Goal: Task Accomplishment & Management: Complete application form

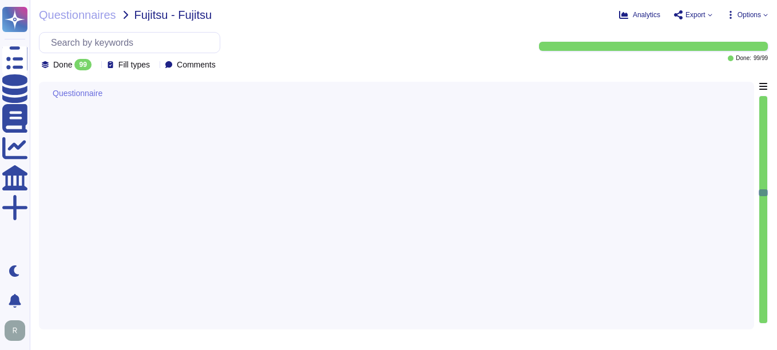
type textarea "600"
type textarea "Obligation not to disclose Sectigo's corporate proprietary information, both in…"
type textarea "We are a privately held entity and do no disclose this information"
type textarea "Sectigo is incorporated in the [GEOGRAPHIC_DATA] and has subsidiaries located i…"
type textarea "We are privately held and do not share this infrormation."
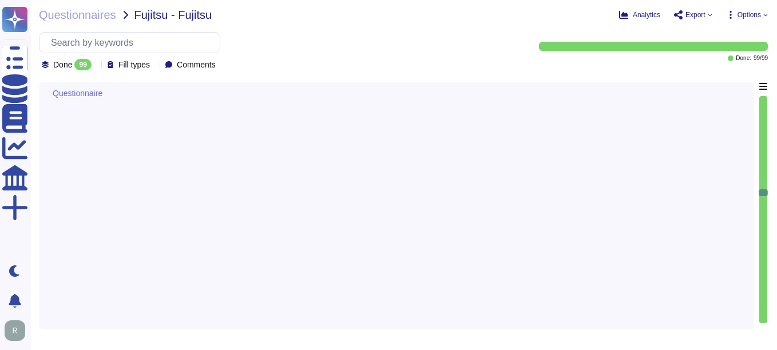
type textarea "We are privately held and do not share this infrormation."
type textarea "Limited company incorporated in the [GEOGRAPHIC_DATA]"
type textarea "No specific professional licenses or permits are mentioned for providing servic…"
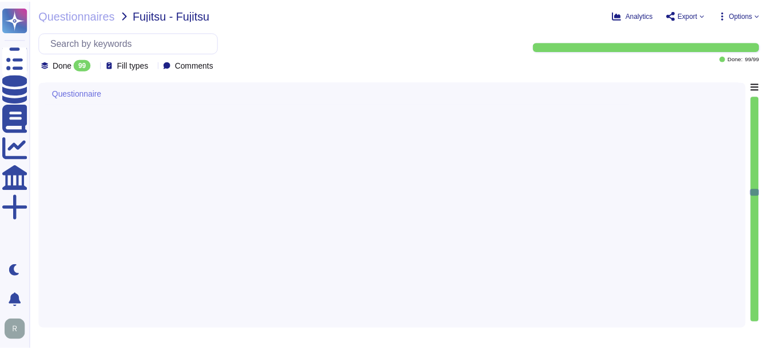
scroll to position [3831, 0]
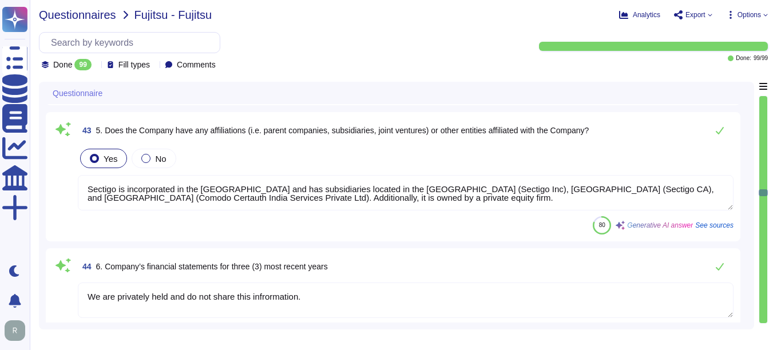
click at [87, 19] on span "Questionnaires" at bounding box center [77, 14] width 77 height 11
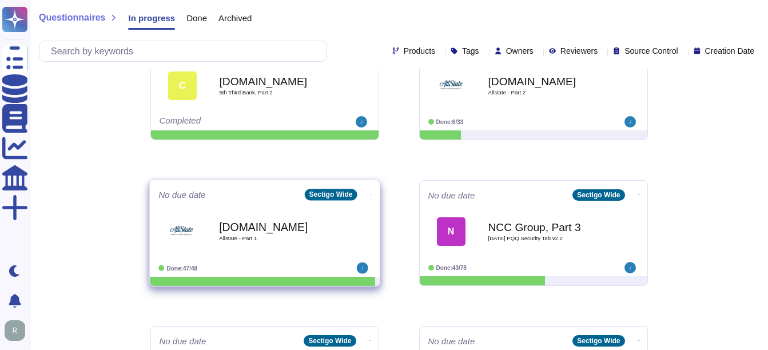
scroll to position [343, 0]
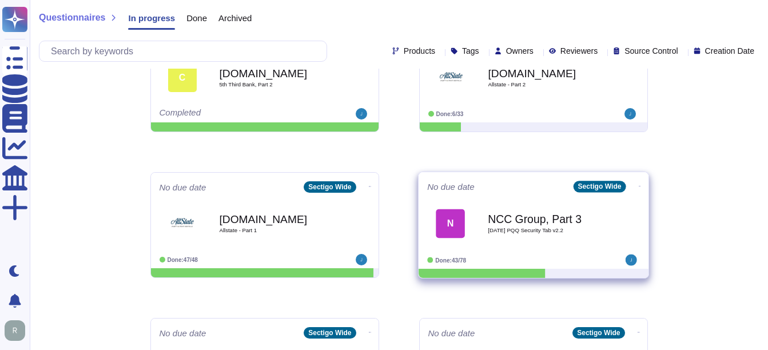
click at [518, 224] on b "NCC Group, Part 3" at bounding box center [546, 218] width 116 height 11
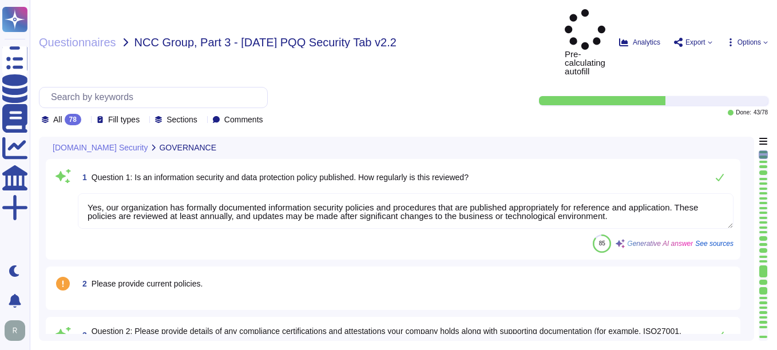
type textarea "Yes, our organization has formally documented information security policies and…"
type textarea "Our organization currently maintains the following security and compliance cert…"
type textarea "Yes, all employees, including contractors, undergo background checks before hir…"
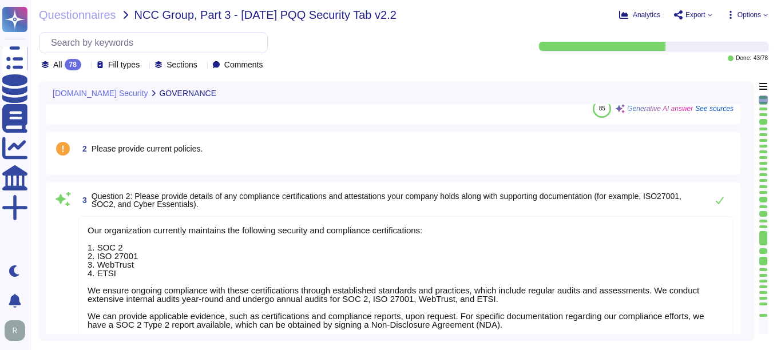
type textarea "Yes, training is provided to all staff on Information Security and Data Protect…"
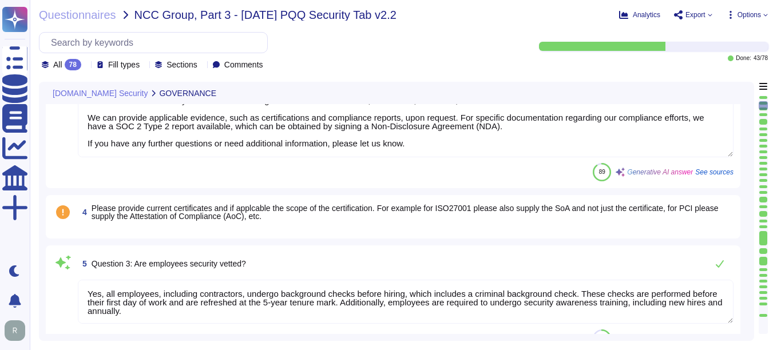
scroll to position [286, 0]
type textarea "No, we do not engage sub-processors for this service."
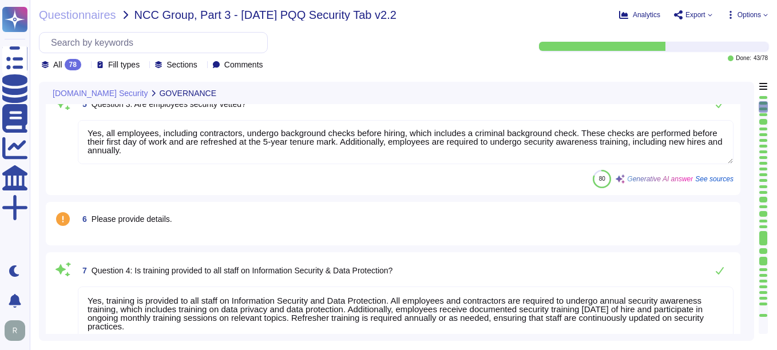
scroll to position [457, 0]
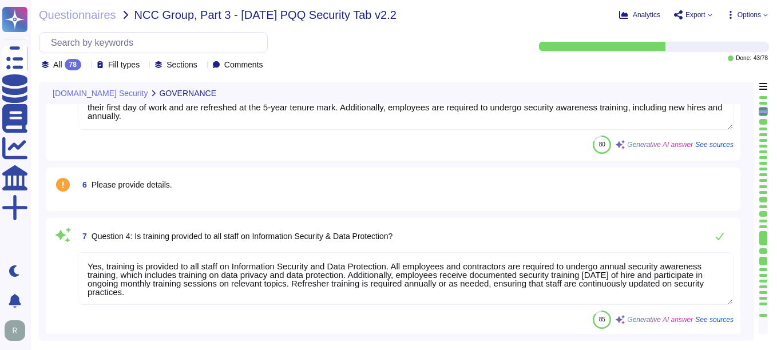
type textarea "Yes, our organization has a documented privacy policy that is available for pub…"
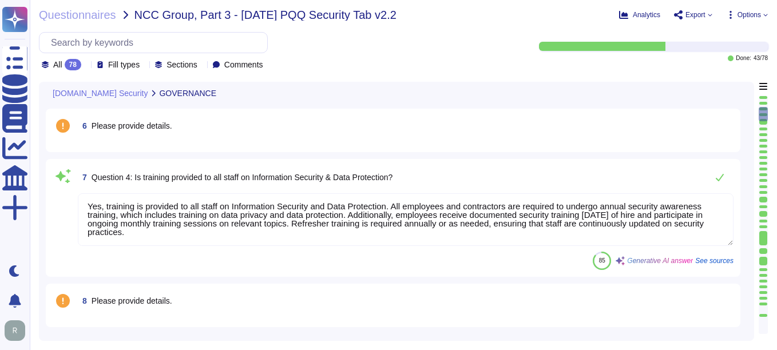
scroll to position [572, 0]
type textarea "Yes, a security incident management and response process is in place, and the I…"
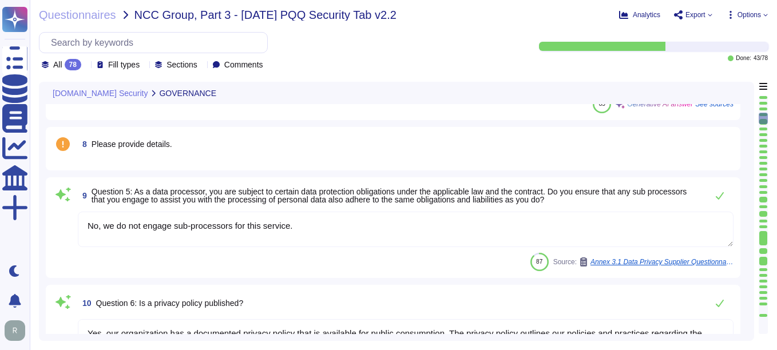
scroll to position [686, 0]
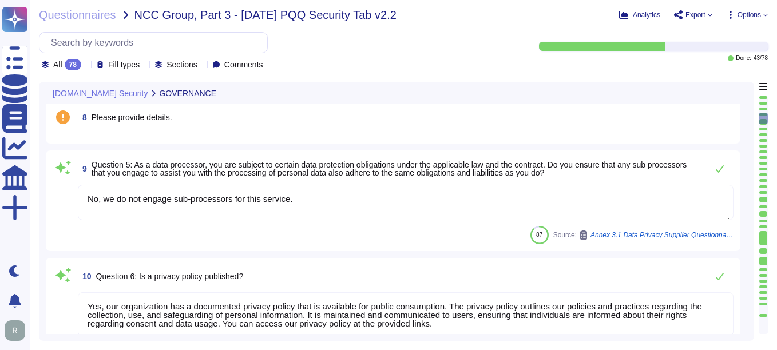
type textarea "No, we have not encountered a security incident for the last 12 months, and the…"
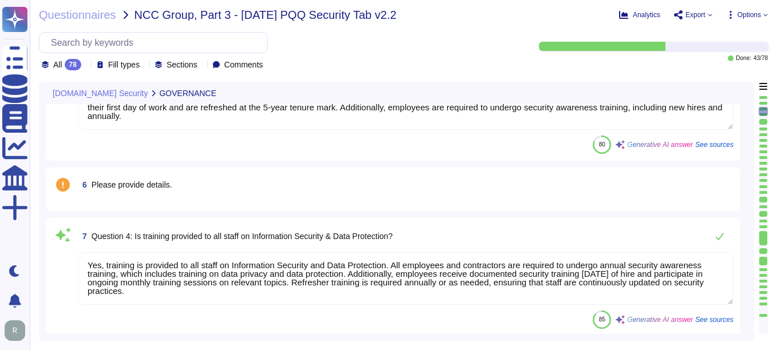
type textarea "Our organization currently maintains the following security and compliance cert…"
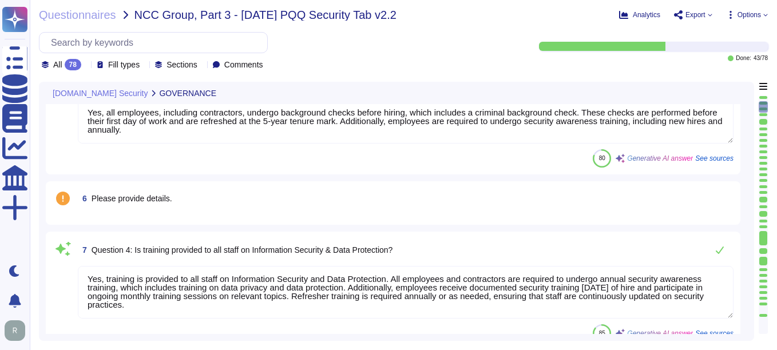
scroll to position [2, 0]
type textarea "Yes, our organization has formally documented information security policies and…"
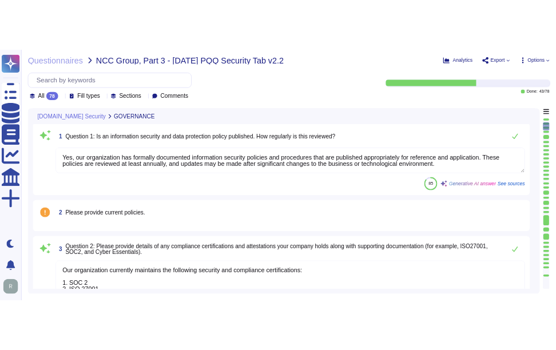
scroll to position [0, 0]
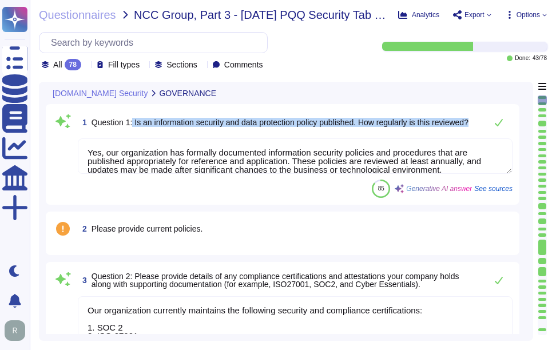
drag, startPoint x: 133, startPoint y: 125, endPoint x: 460, endPoint y: 141, distance: 328.0
click at [460, 141] on div "1 Question 1: Is an information security and data protection policy published. …" at bounding box center [283, 154] width 460 height 87
